Goal: Entertainment & Leisure: Browse casually

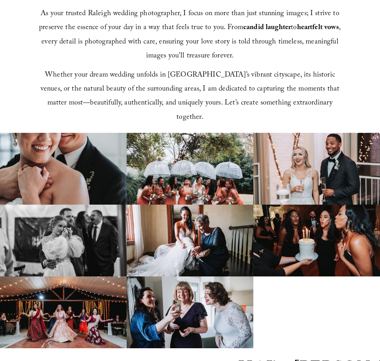
scroll to position [438, 0]
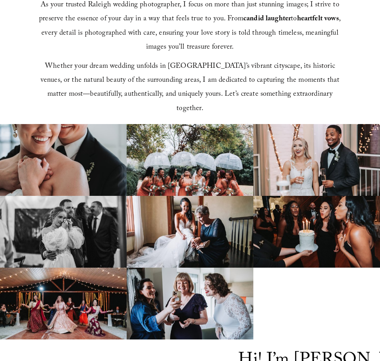
click at [310, 108] on div "ARTISTRY & AUTHENTICITY Raleigh Wedding Photographer - Availible for Travel You…" at bounding box center [190, 19] width 380 height 209
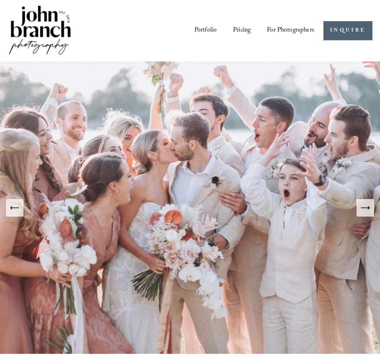
scroll to position [0, 0]
click at [211, 28] on link "Portfolio" at bounding box center [205, 31] width 22 height 14
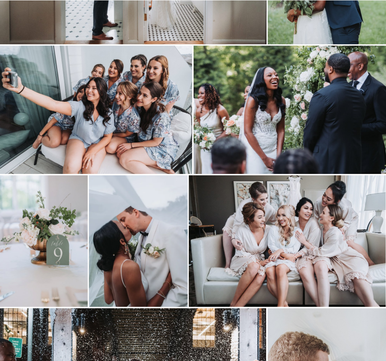
scroll to position [717, 0]
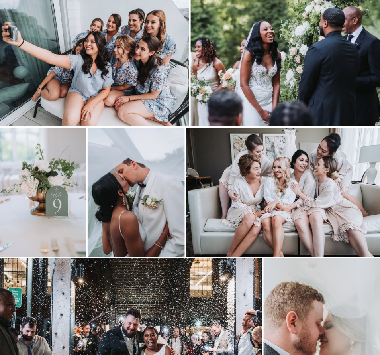
click at [228, 45] on img at bounding box center [285, 63] width 190 height 126
